Goal: Information Seeking & Learning: Check status

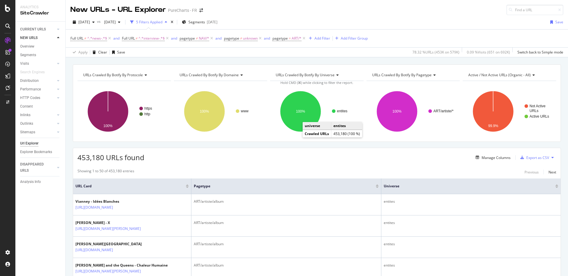
click at [237, 72] on span "URLs Crawled By Botify By domaine" at bounding box center [208, 74] width 59 height 5
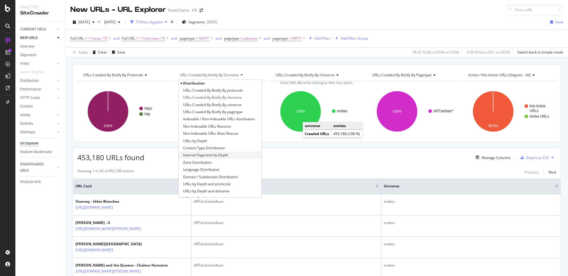
scroll to position [84, 0]
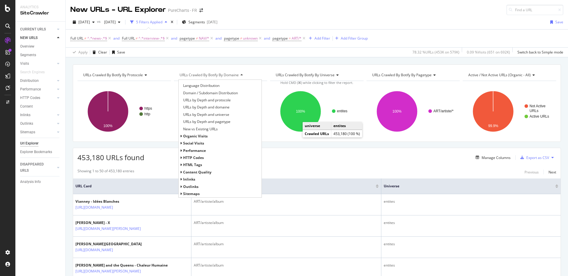
click at [200, 158] on span "HTTP Codes" at bounding box center [193, 157] width 21 height 5
click at [203, 163] on span "HTTP Status Codes Distribution" at bounding box center [208, 165] width 51 height 6
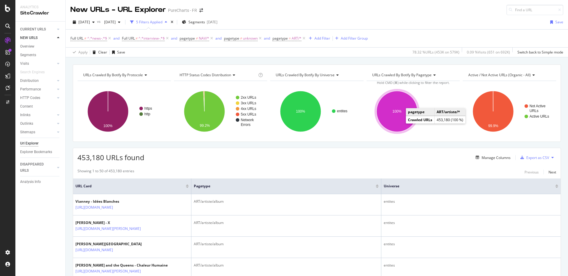
click at [399, 107] on ellipse "A chart." at bounding box center [396, 111] width 41 height 41
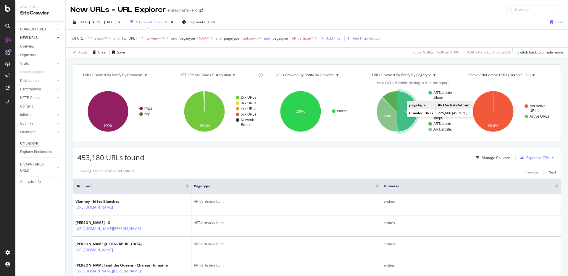
click at [402, 116] on icon "A chart." at bounding box center [407, 111] width 20 height 41
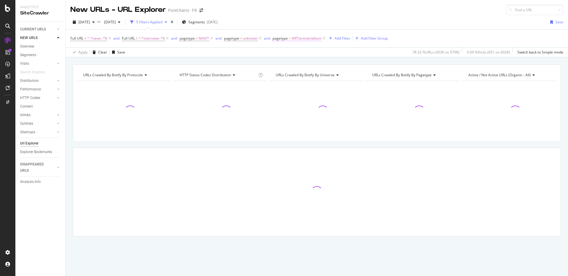
click at [294, 39] on span "ART/artiste/album" at bounding box center [307, 38] width 30 height 8
click at [291, 51] on icon at bounding box center [291, 53] width 4 height 4
click at [292, 76] on div "Not Equal" at bounding box center [312, 72] width 63 height 8
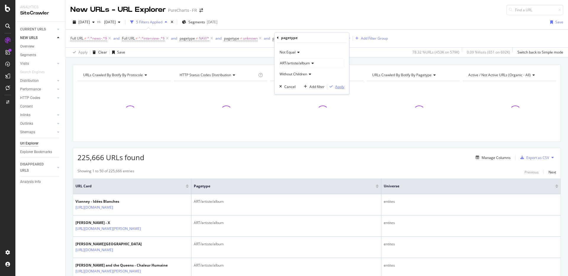
click at [339, 89] on button "Apply" at bounding box center [335, 87] width 17 height 6
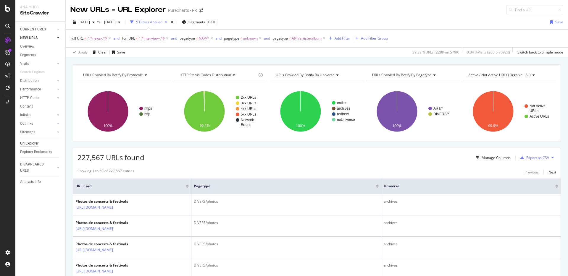
click at [343, 38] on div "Add Filter" at bounding box center [342, 38] width 16 height 5
click at [302, 50] on div "Apply Clear Save 39.32 % URLs ( 228K on 579K ) 0.04 % Visits ( 280 on 692K ) Sw…" at bounding box center [317, 52] width 502 height 10
click at [402, 106] on icon "A chart." at bounding box center [396, 111] width 41 height 41
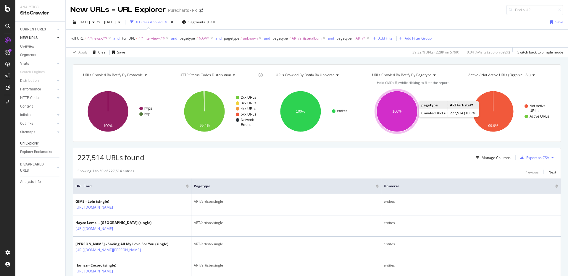
click at [408, 113] on ellipse "A chart." at bounding box center [396, 111] width 41 height 41
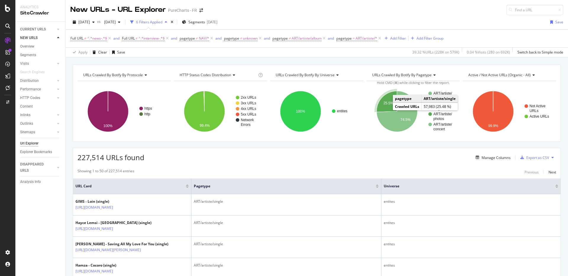
click at [381, 106] on icon "A chart." at bounding box center [386, 101] width 20 height 21
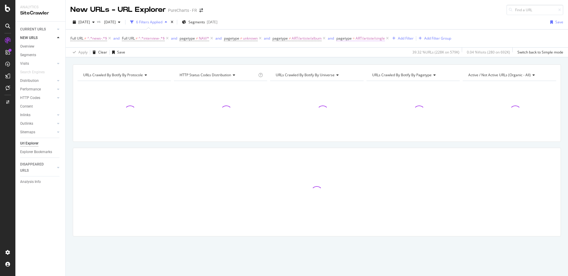
click at [360, 39] on span "ART/artiste/single" at bounding box center [369, 38] width 29 height 8
click at [355, 51] on icon at bounding box center [355, 53] width 4 height 4
click at [355, 70] on span "Not Equal" at bounding box center [354, 72] width 16 height 5
click at [399, 88] on div "Apply" at bounding box center [403, 86] width 9 height 5
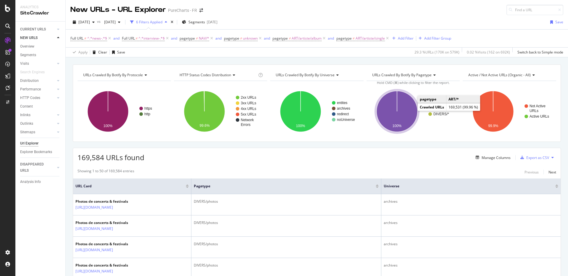
click at [407, 111] on icon "A chart." at bounding box center [396, 111] width 41 height 41
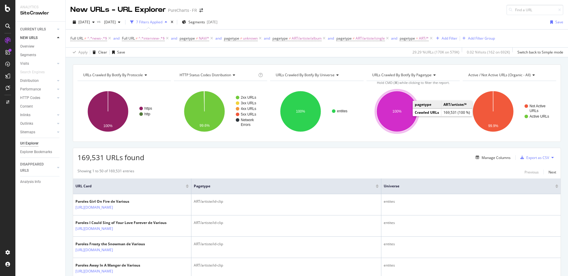
click at [393, 122] on ellipse "A chart." at bounding box center [396, 111] width 41 height 41
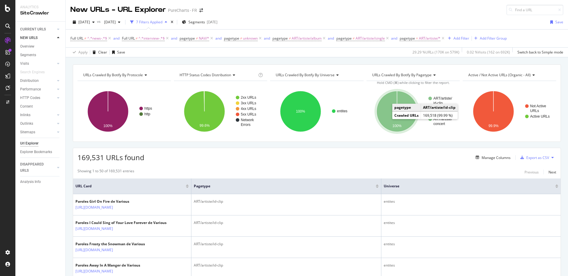
click at [387, 118] on icon "A chart." at bounding box center [396, 111] width 41 height 41
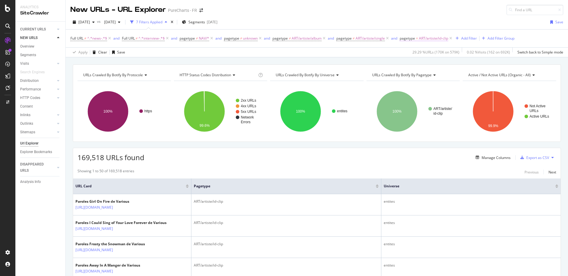
click at [417, 39] on span "=" at bounding box center [417, 38] width 2 height 5
click at [418, 51] on icon at bounding box center [418, 53] width 4 height 4
click at [420, 74] on span "Not Equal" at bounding box center [417, 72] width 16 height 5
click at [470, 87] on div "Apply" at bounding box center [466, 86] width 9 height 5
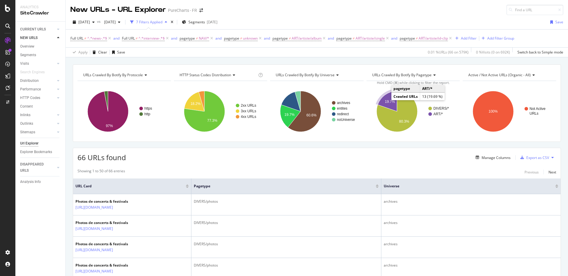
click at [381, 101] on icon "A chart." at bounding box center [387, 101] width 19 height 20
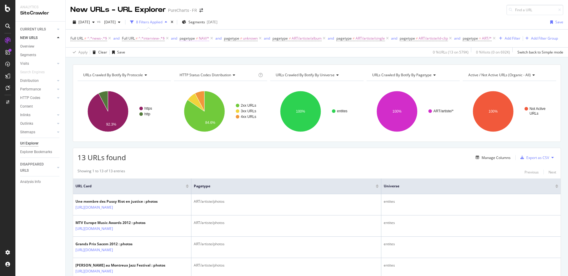
click at [194, 38] on span "pagetype" at bounding box center [186, 38] width 15 height 5
click at [198, 52] on span "Not Equal" at bounding box center [194, 52] width 16 height 5
click at [199, 64] on div "Equal" at bounding box center [218, 65] width 63 height 8
click at [247, 87] on div "Apply" at bounding box center [245, 86] width 9 height 5
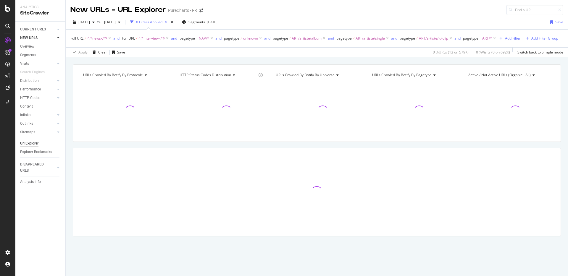
click at [478, 38] on span "pagetype" at bounding box center [470, 38] width 15 height 5
click at [482, 51] on icon at bounding box center [481, 53] width 4 height 4
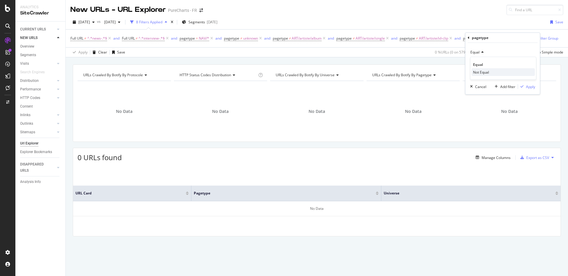
click at [479, 72] on span "Not Equal" at bounding box center [481, 72] width 16 height 5
click at [529, 88] on div "Apply" at bounding box center [530, 86] width 9 height 5
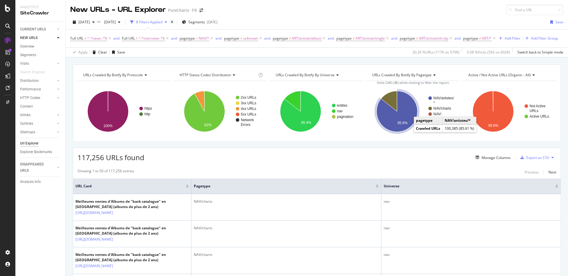
click at [390, 130] on icon "A chart." at bounding box center [396, 111] width 41 height 41
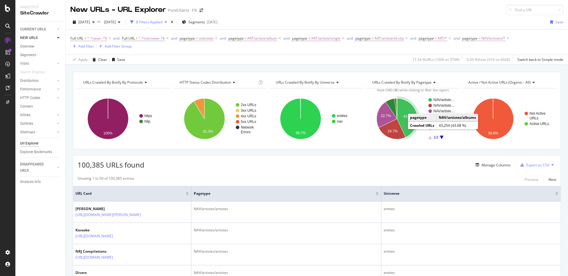
click at [403, 126] on icon "A chart." at bounding box center [407, 117] width 20 height 39
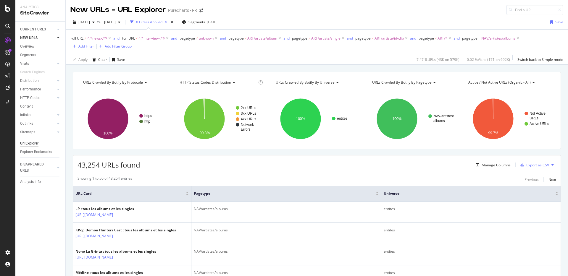
click at [487, 40] on span "NAV/artistes/albums" at bounding box center [498, 38] width 34 height 8
click at [479, 51] on icon at bounding box center [481, 53] width 4 height 4
click at [483, 71] on span "Not Equal" at bounding box center [480, 72] width 16 height 5
click at [524, 86] on div "button" at bounding box center [521, 87] width 8 height 4
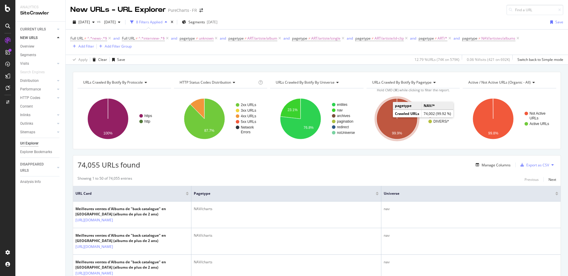
click at [383, 119] on icon "A chart." at bounding box center [396, 118] width 41 height 41
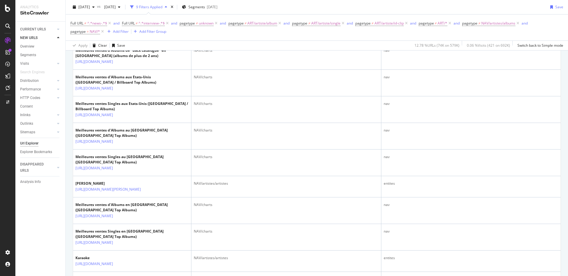
scroll to position [262, 0]
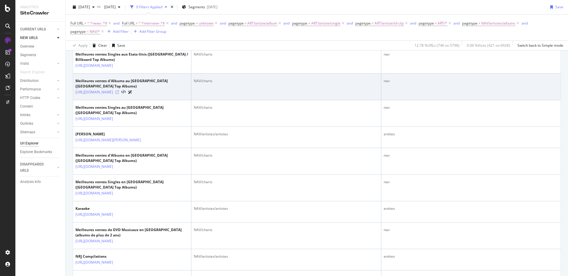
click at [119, 94] on icon at bounding box center [117, 92] width 4 height 4
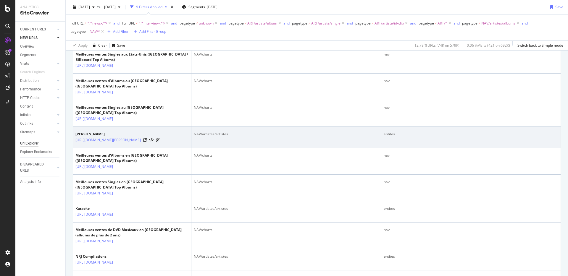
scroll to position [0, 0]
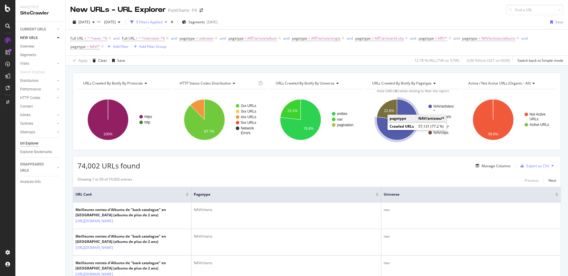
click at [384, 134] on icon "A chart." at bounding box center [396, 119] width 41 height 41
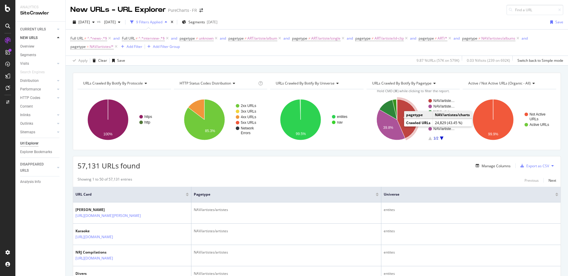
click at [399, 126] on icon "A chart." at bounding box center [407, 118] width 20 height 39
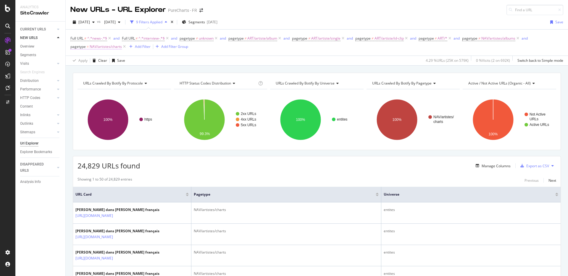
click at [114, 47] on span "NAV/artistes/charts" at bounding box center [106, 47] width 32 height 8
click at [84, 59] on span "Equal" at bounding box center [80, 60] width 9 height 5
click at [87, 78] on span "Not Equal" at bounding box center [86, 80] width 16 height 5
click at [137, 96] on div "Apply" at bounding box center [135, 95] width 9 height 5
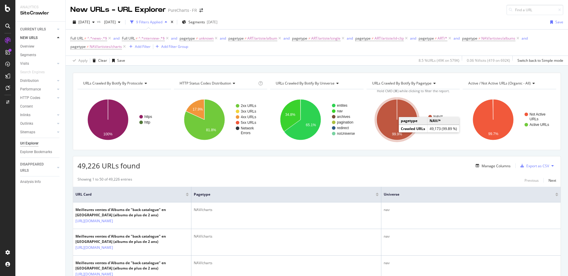
click at [377, 120] on icon "A chart." at bounding box center [396, 119] width 41 height 41
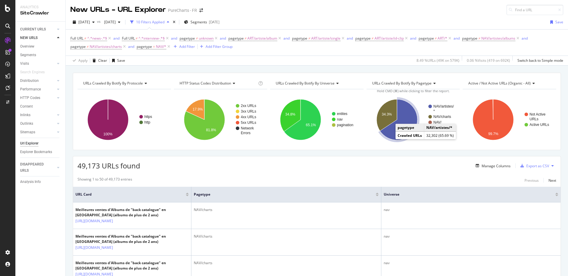
click at [389, 135] on icon "A chart." at bounding box center [399, 119] width 38 height 41
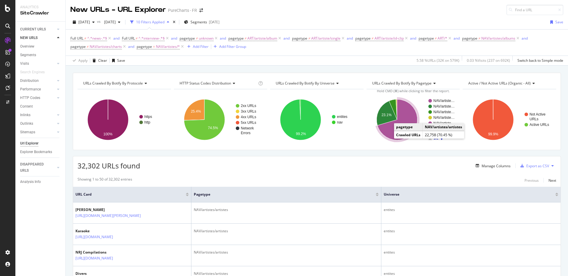
click at [388, 134] on icon "A chart." at bounding box center [397, 119] width 40 height 41
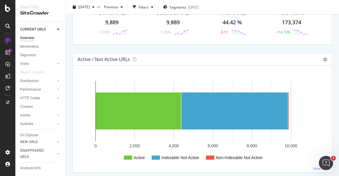
scroll to position [89, 0]
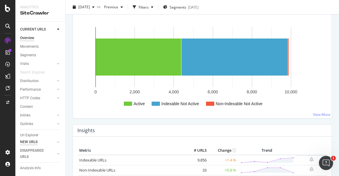
click at [33, 140] on div "NEW URLS" at bounding box center [28, 142] width 17 height 6
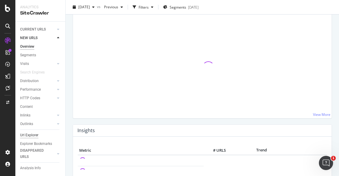
click at [28, 136] on div "Url Explorer" at bounding box center [29, 135] width 18 height 6
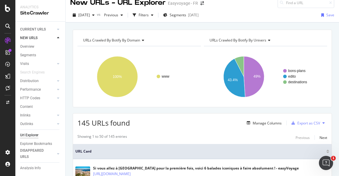
scroll to position [1, 0]
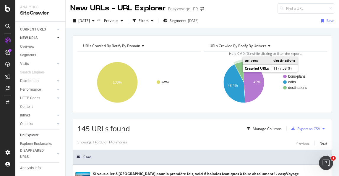
click at [237, 70] on icon "A chart." at bounding box center [238, 72] width 9 height 20
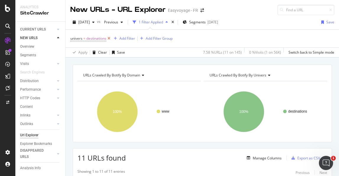
click at [109, 38] on icon at bounding box center [108, 38] width 5 height 6
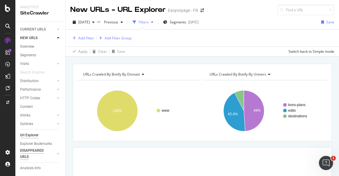
click at [29, 151] on div "DISAPPEARED URLS" at bounding box center [35, 153] width 30 height 12
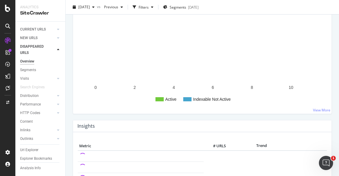
scroll to position [153, 0]
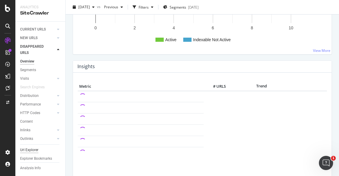
click at [33, 150] on div "Url Explorer" at bounding box center [29, 150] width 18 height 6
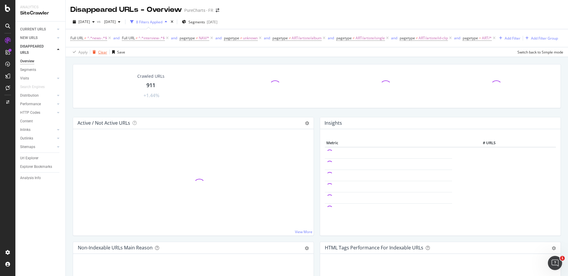
click at [100, 55] on div "Clear" at bounding box center [102, 52] width 9 height 5
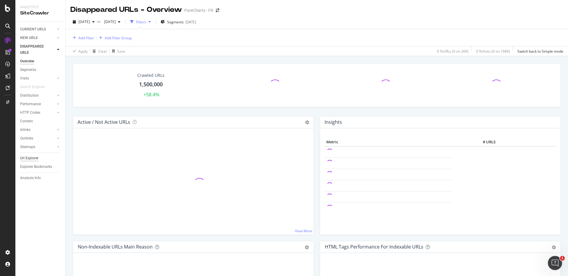
click at [33, 158] on div "Url Explorer" at bounding box center [29, 158] width 18 height 6
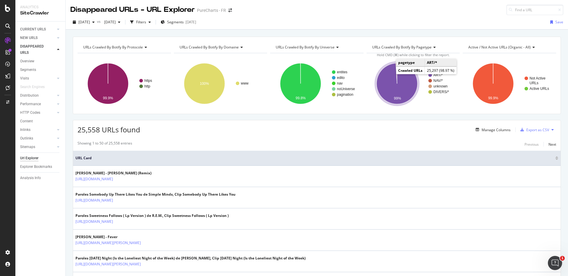
click at [383, 83] on icon "A chart." at bounding box center [396, 83] width 41 height 41
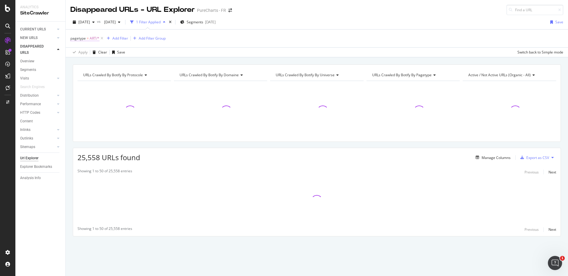
click at [85, 39] on span "pagetype = ART/*" at bounding box center [84, 38] width 29 height 5
click at [90, 51] on div "Equal" at bounding box center [107, 52] width 65 height 9
click at [89, 71] on span "Not Equal" at bounding box center [86, 72] width 16 height 5
click at [130, 88] on div "button" at bounding box center [127, 87] width 8 height 4
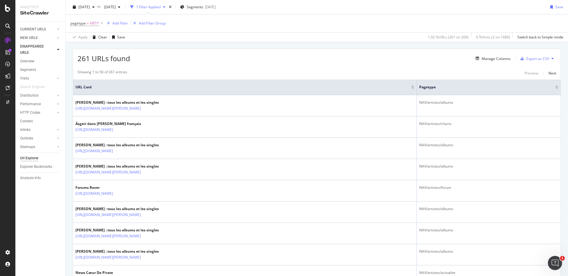
scroll to position [107, 0]
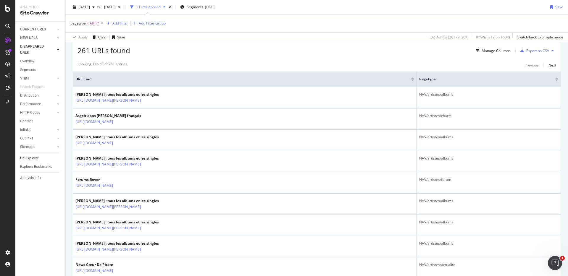
click at [414, 80] on div at bounding box center [412, 80] width 3 height 1
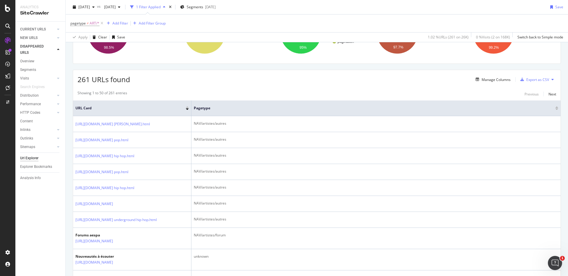
scroll to position [84, 0]
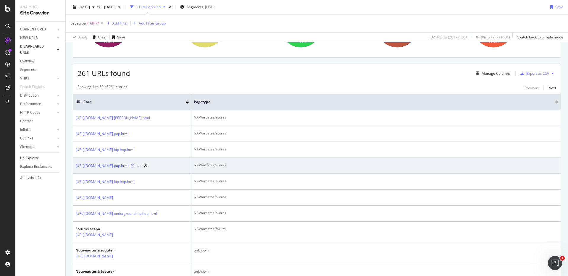
click at [134, 168] on icon at bounding box center [133, 166] width 4 height 4
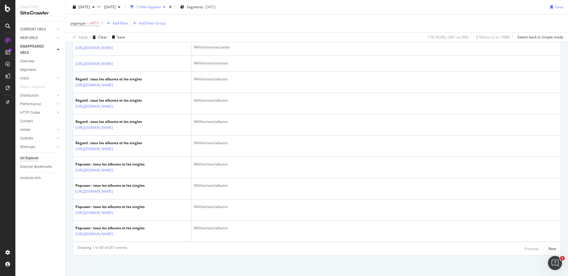
scroll to position [958, 0]
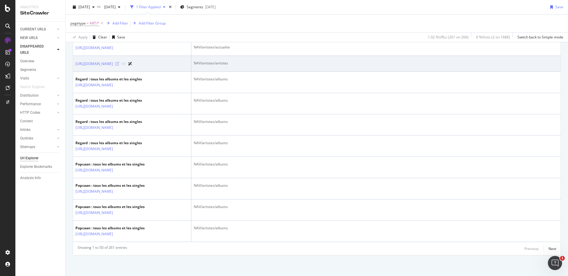
click at [119, 66] on icon at bounding box center [117, 64] width 4 height 4
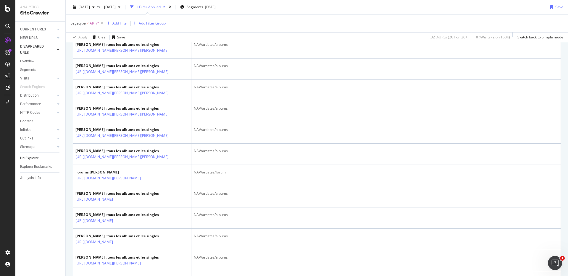
scroll to position [0, 0]
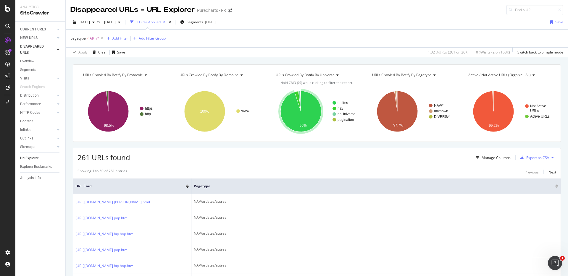
click at [117, 36] on div "Add Filter" at bounding box center [120, 38] width 16 height 5
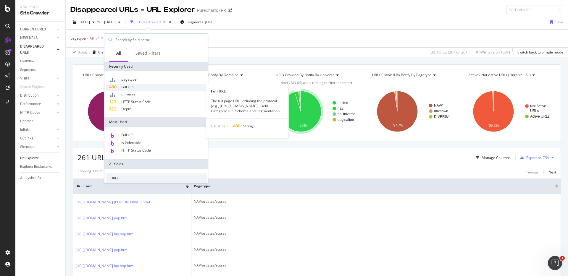
click at [135, 89] on div "Full URL" at bounding box center [156, 87] width 101 height 7
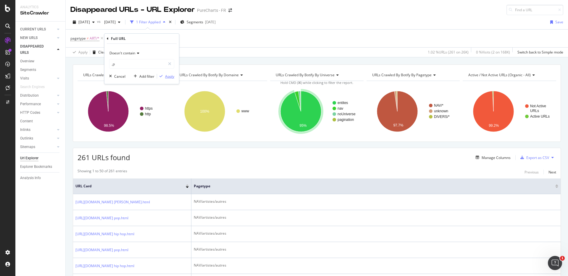
click at [166, 77] on div "Apply" at bounding box center [169, 76] width 9 height 5
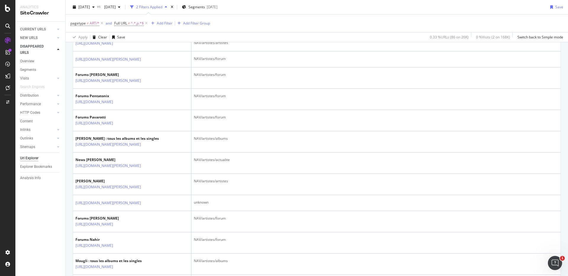
scroll to position [535, 0]
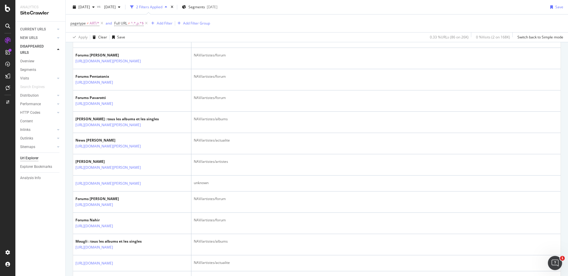
drag, startPoint x: 74, startPoint y: 75, endPoint x: 146, endPoint y: 76, distance: 72.1
click at [146, 32] on td "https://www.chartsinfrance.net/Rema.html" at bounding box center [132, 24] width 118 height 16
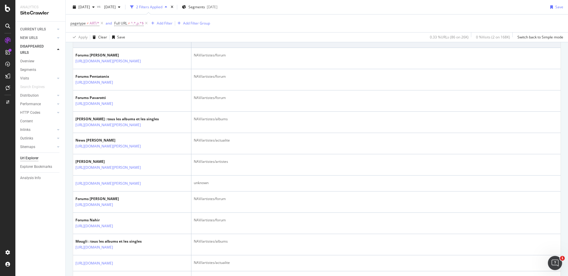
copy link "https://www.chartsinfrance.net/Rema.html"
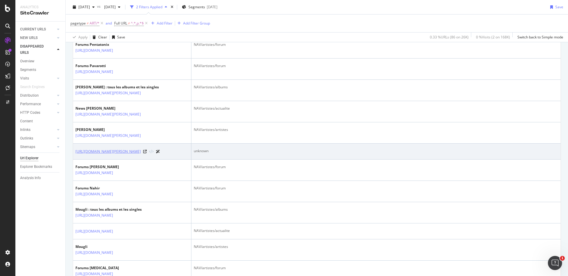
scroll to position [607, 0]
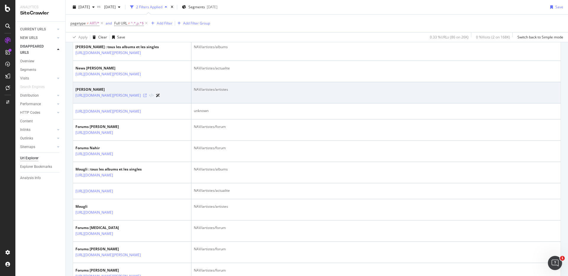
click at [147, 97] on icon at bounding box center [145, 96] width 4 height 4
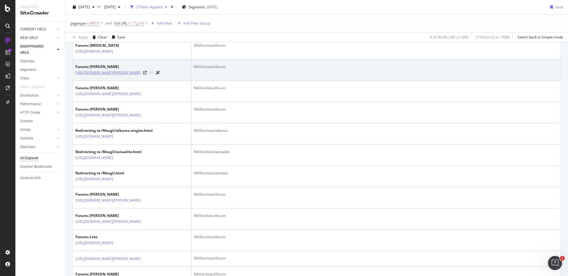
scroll to position [800, 0]
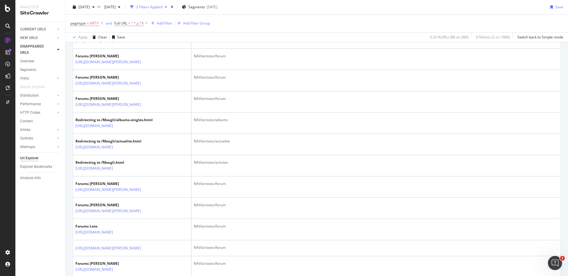
click at [119, 21] on icon at bounding box center [117, 20] width 4 height 4
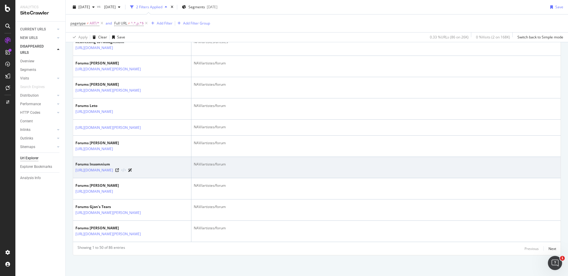
scroll to position [1050, 0]
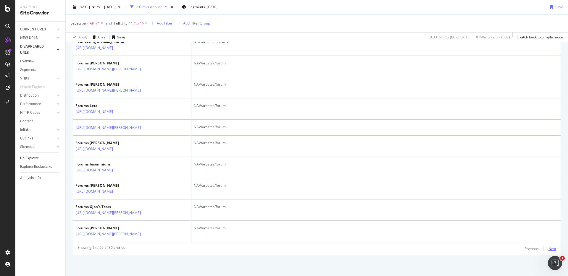
click at [549, 248] on div "Next" at bounding box center [552, 248] width 8 height 5
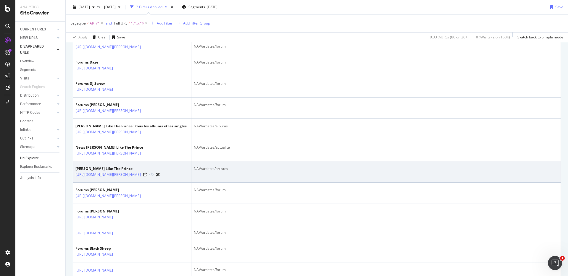
scroll to position [231, 0]
click at [147, 175] on icon at bounding box center [145, 174] width 4 height 4
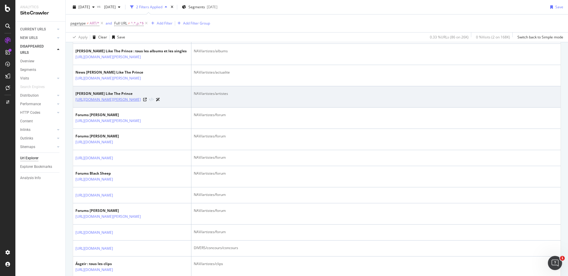
scroll to position [306, 0]
click at [147, 100] on icon at bounding box center [145, 99] width 4 height 4
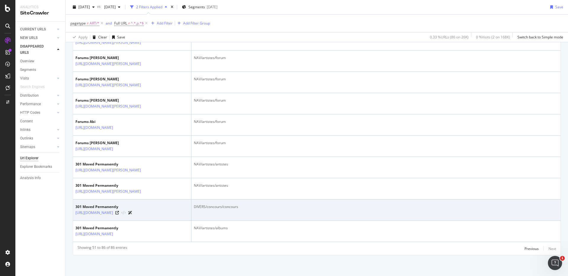
scroll to position [758, 0]
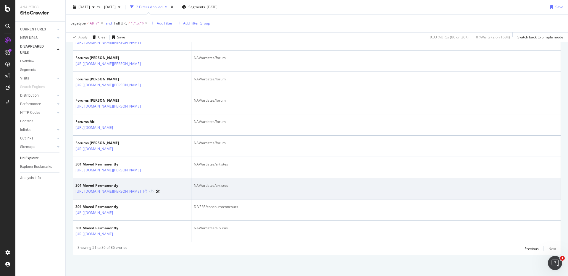
click at [147, 190] on icon at bounding box center [145, 192] width 4 height 4
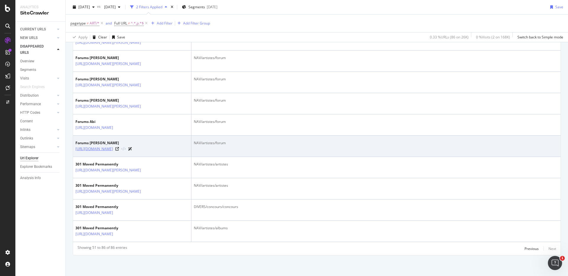
scroll to position [0, 0]
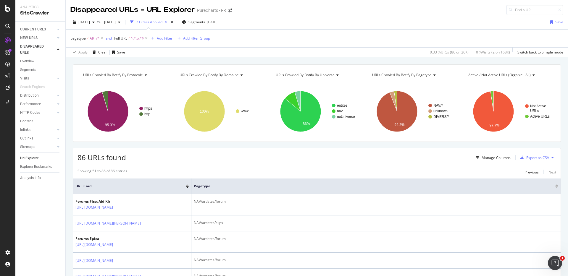
click at [90, 39] on span "ART/*" at bounding box center [95, 38] width 10 height 8
click at [93, 50] on div "Not Equal" at bounding box center [107, 52] width 65 height 9
click at [88, 67] on div "Equal" at bounding box center [108, 65] width 63 height 8
click at [132, 86] on div "Apply" at bounding box center [135, 86] width 9 height 5
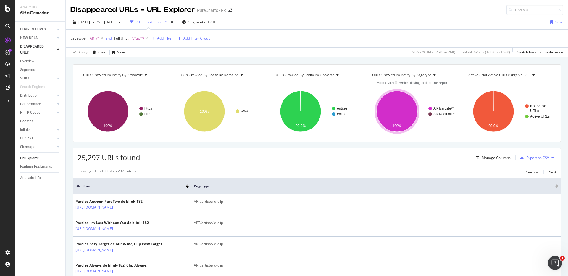
click at [380, 114] on icon "A chart." at bounding box center [396, 111] width 41 height 41
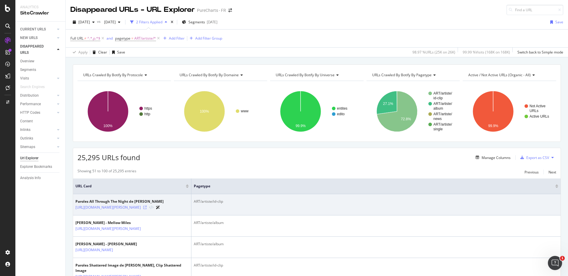
click at [147, 209] on icon at bounding box center [145, 208] width 4 height 4
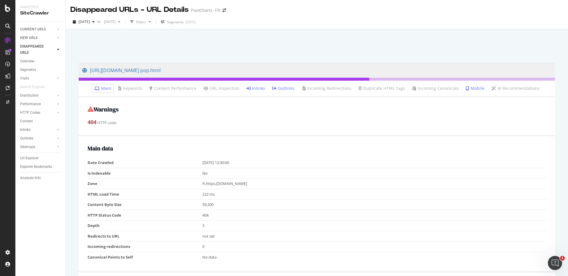
click at [258, 87] on link "Inlinks" at bounding box center [255, 88] width 19 height 6
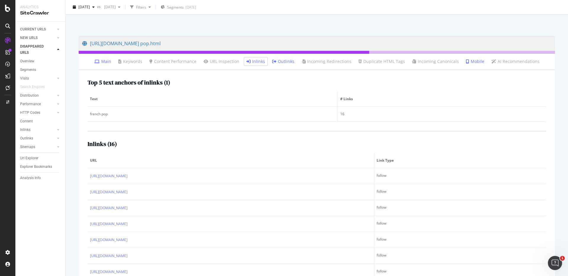
scroll to position [67, 0]
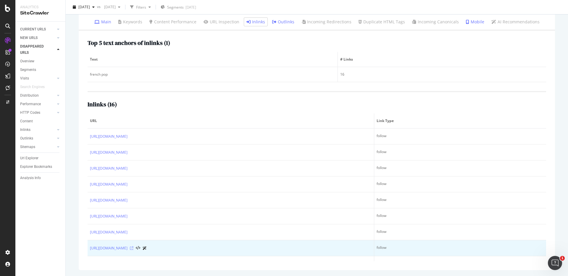
click at [133, 249] on icon at bounding box center [132, 249] width 4 height 4
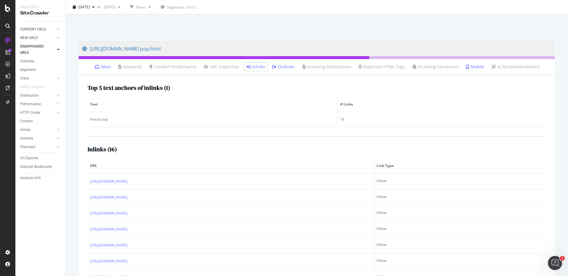
scroll to position [0, 0]
